Goal: Task Accomplishment & Management: Use online tool/utility

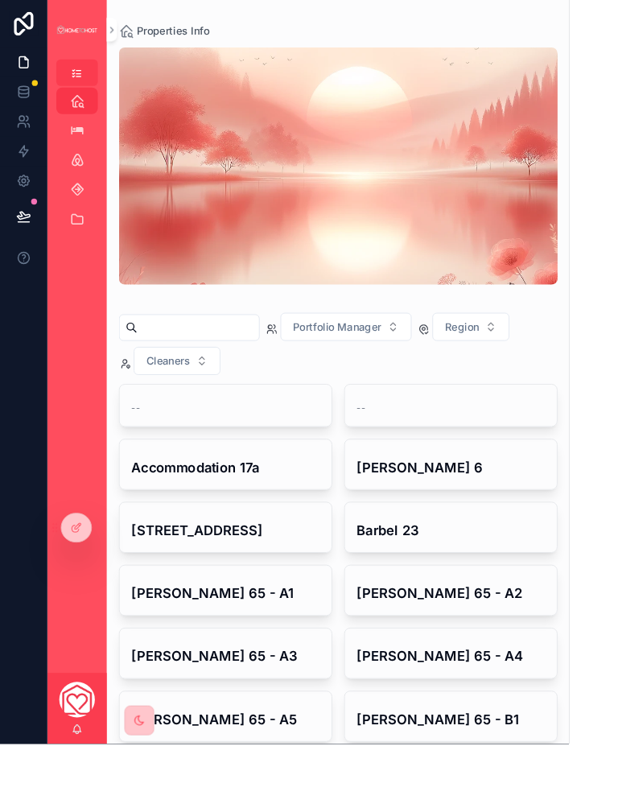
click at [36, 39] on icon at bounding box center [25, 26] width 21 height 26
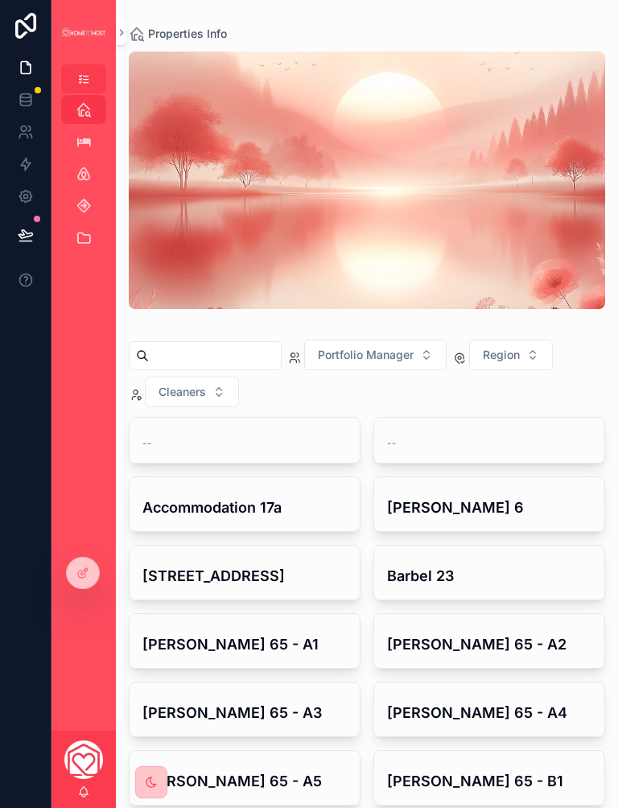
click at [20, 102] on icon at bounding box center [25, 99] width 10 height 6
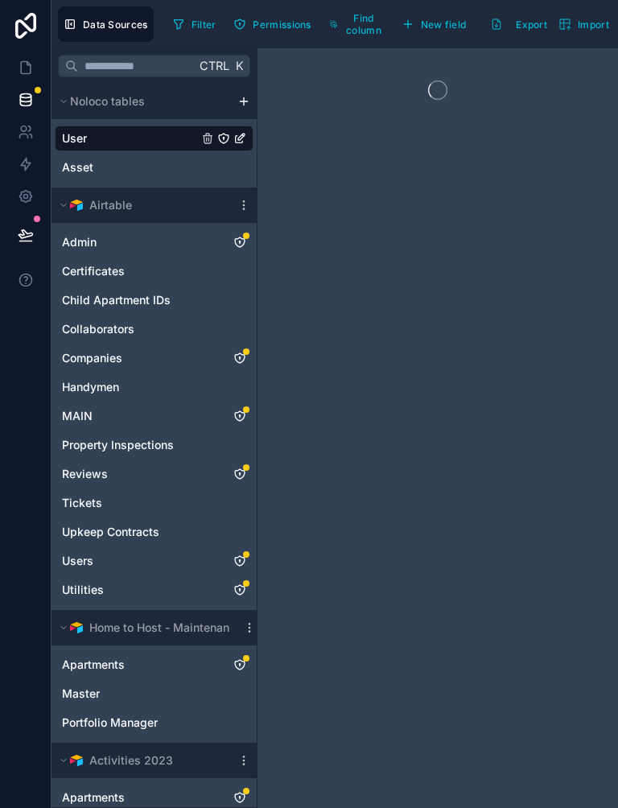
click at [39, 39] on icon at bounding box center [26, 26] width 32 height 26
click at [28, 258] on button at bounding box center [25, 235] width 35 height 45
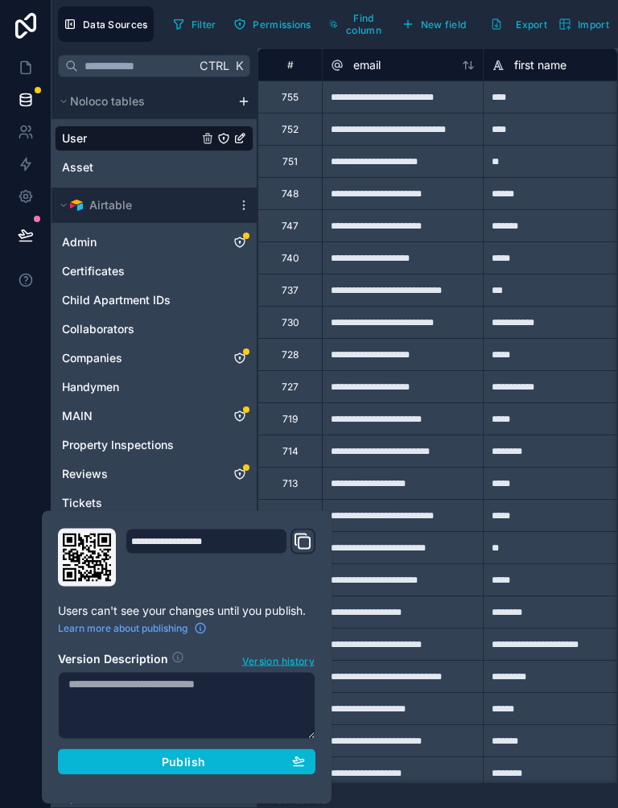
click at [173, 663] on icon at bounding box center [178, 658] width 10 height 10
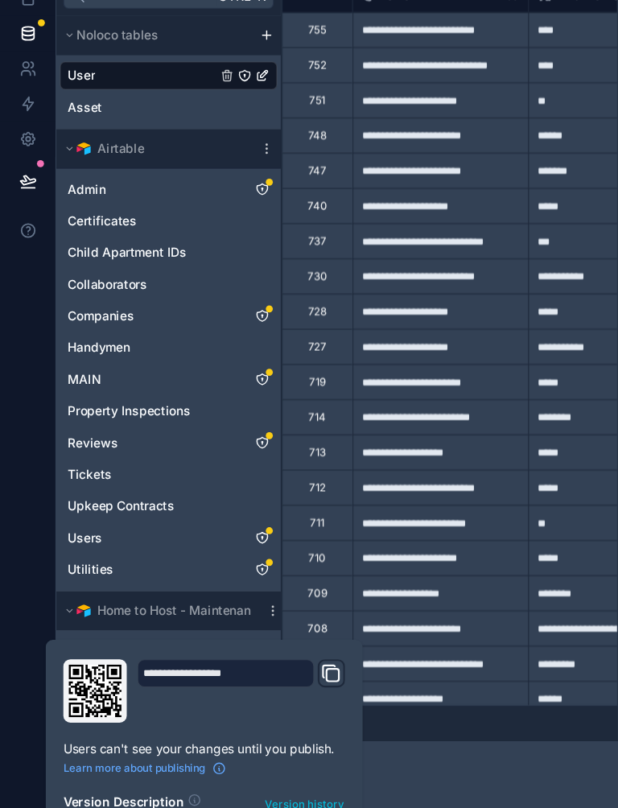
scroll to position [589, 0]
